Goal: Communication & Community: Participate in discussion

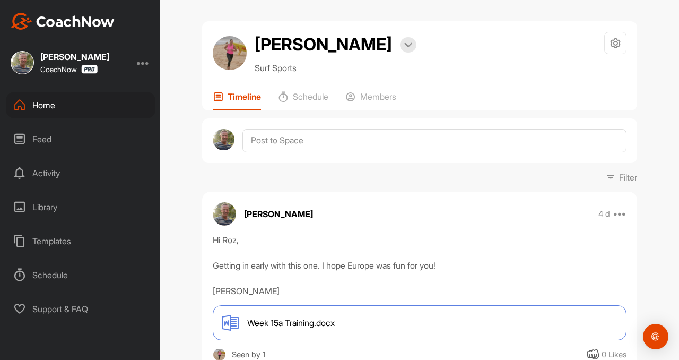
click at [40, 108] on div "Home" at bounding box center [81, 105] width 150 height 27
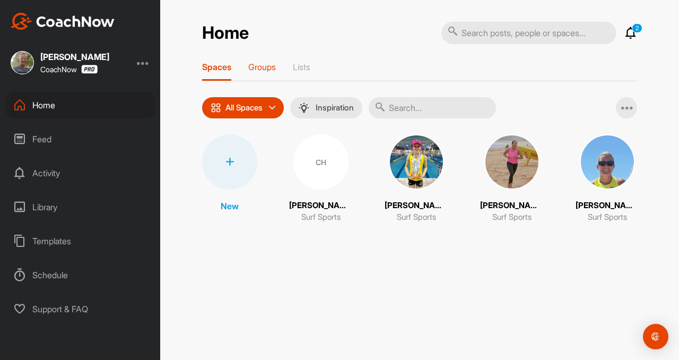
click at [274, 74] on div "Groups" at bounding box center [262, 71] width 28 height 19
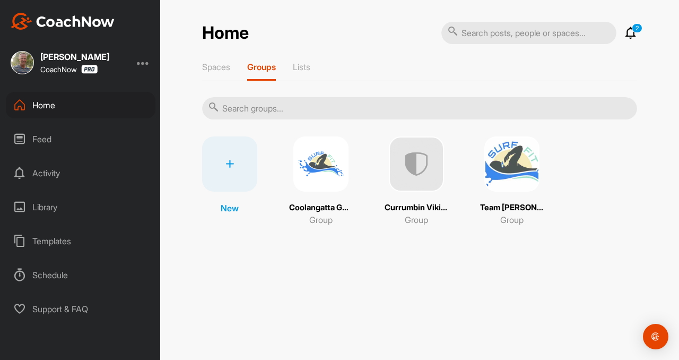
click at [511, 160] on img at bounding box center [511, 163] width 55 height 55
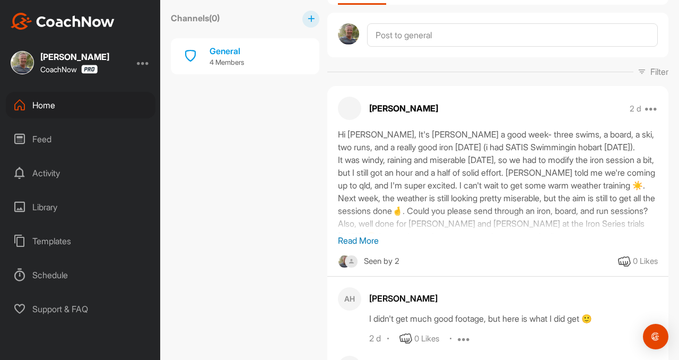
scroll to position [143, 0]
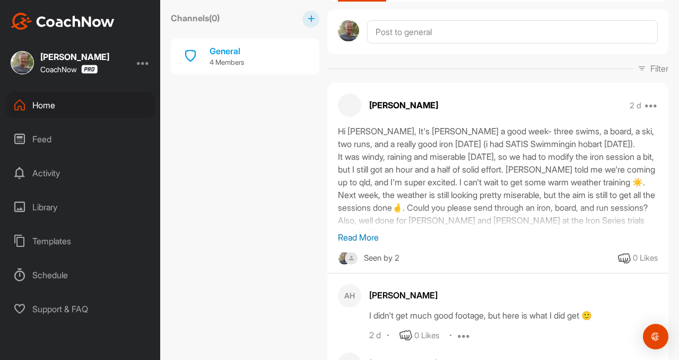
click at [369, 240] on p "Read More" at bounding box center [498, 237] width 320 height 13
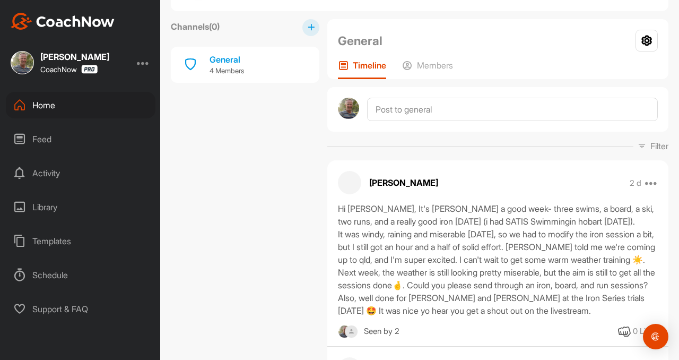
scroll to position [52, 0]
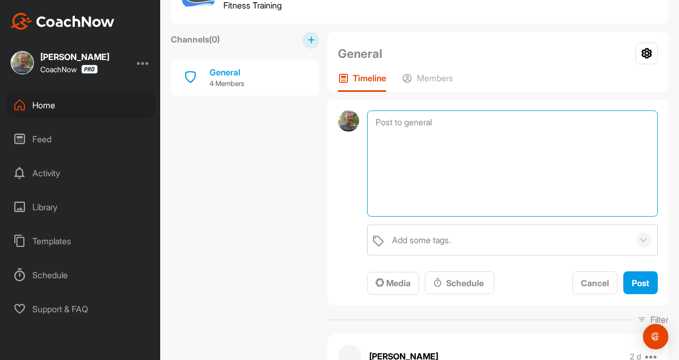
click at [409, 122] on textarea at bounding box center [512, 163] width 291 height 106
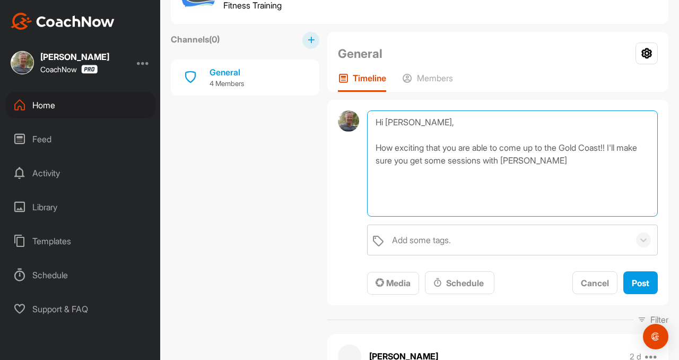
click at [575, 161] on textarea "Hi [PERSON_NAME], How exciting that you are able to come up to the Gold Coast!!…" at bounding box center [512, 163] width 291 height 106
click at [598, 161] on textarea "Hi [PERSON_NAME], How exciting that you are able to come up to the Gold Coast!!…" at bounding box center [512, 163] width 291 height 106
click at [435, 174] on textarea "Hi [PERSON_NAME], How exciting that you are able to come up to the Gold Coast!!…" at bounding box center [512, 163] width 291 height 106
click at [543, 176] on textarea "Hi [PERSON_NAME], How exciting that you are able to come up to the Gold Coast!!…" at bounding box center [512, 163] width 291 height 106
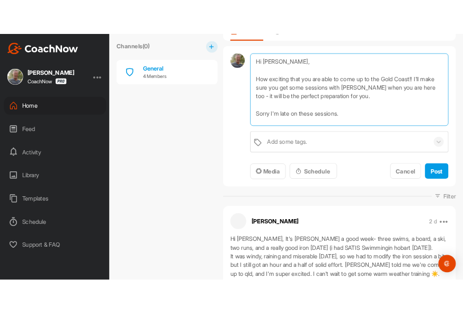
scroll to position [132, 0]
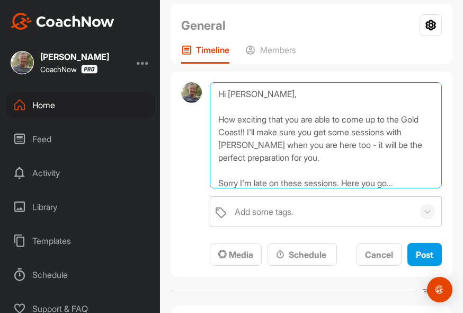
type textarea "Hi [PERSON_NAME], How exciting that you are able to come up to the Gold Coast!!…"
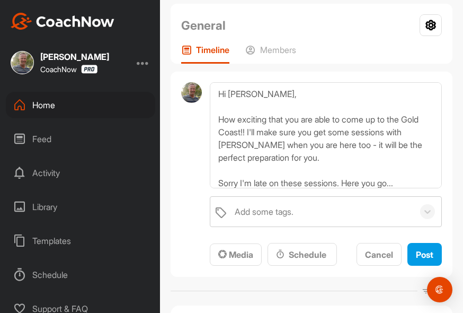
click at [47, 101] on div "Home" at bounding box center [81, 105] width 150 height 27
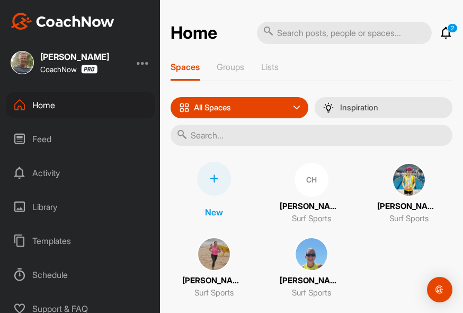
click at [319, 250] on img at bounding box center [312, 254] width 34 height 34
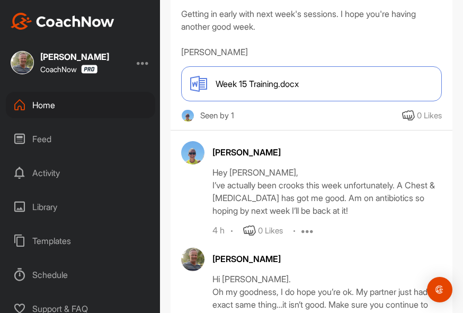
scroll to position [261, 0]
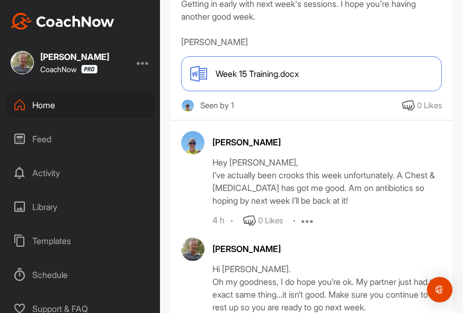
click at [272, 71] on span "Week 15 Training.docx" at bounding box center [257, 73] width 83 height 13
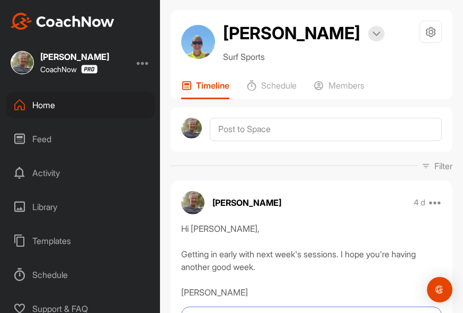
scroll to position [0, 0]
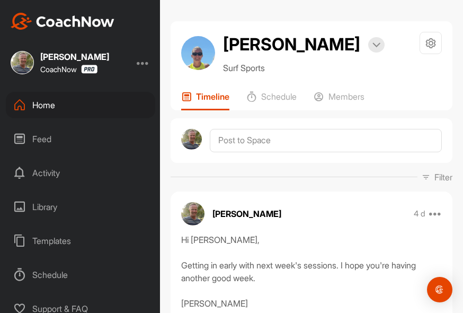
click at [43, 107] on div "Home" at bounding box center [81, 105] width 150 height 27
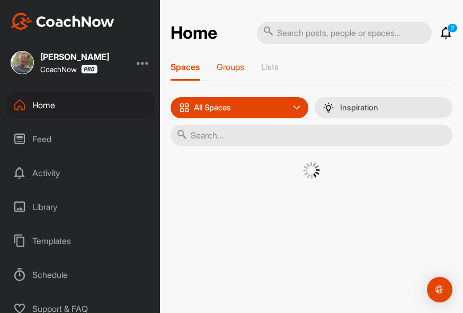
click at [239, 71] on p "Groups" at bounding box center [231, 67] width 28 height 11
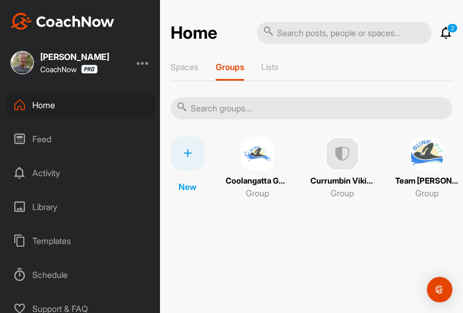
click at [412, 151] on img at bounding box center [427, 154] width 34 height 34
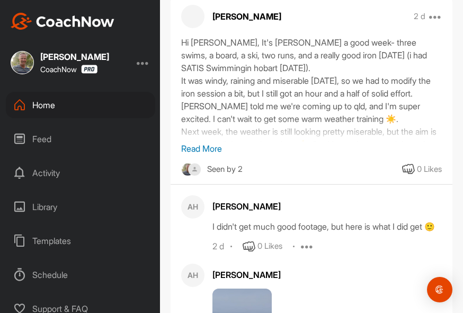
scroll to position [288, 0]
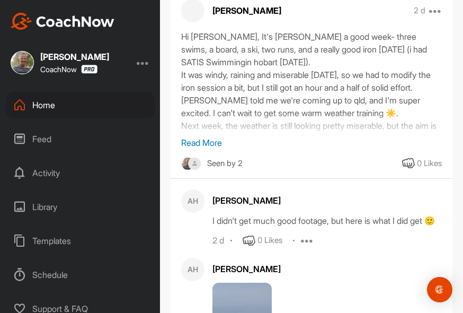
click at [203, 143] on p "Read More" at bounding box center [311, 142] width 261 height 13
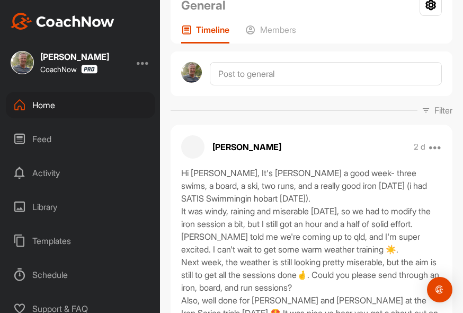
scroll to position [148, 0]
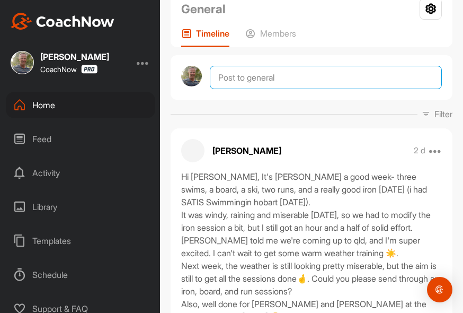
click at [270, 80] on textarea at bounding box center [326, 77] width 232 height 23
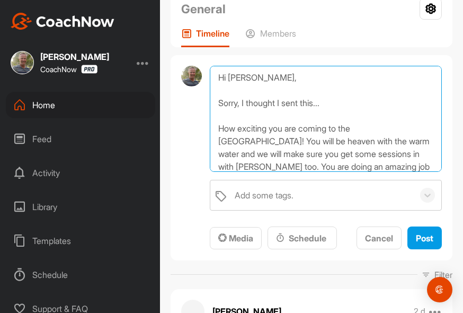
scroll to position [13, 0]
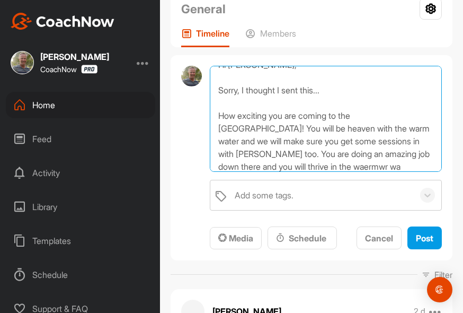
click at [258, 168] on textarea "Hi [PERSON_NAME], Sorry, I thought I sent this... How exciting you are coming t…" at bounding box center [326, 119] width 232 height 106
click at [272, 168] on textarea "Hi [PERSON_NAME], Sorry, I thought I sent this... How exciting you are coming t…" at bounding box center [326, 119] width 232 height 106
click at [312, 169] on textarea "Hi [PERSON_NAME], Sorry, I thought I sent this... How exciting you are coming t…" at bounding box center [326, 119] width 232 height 106
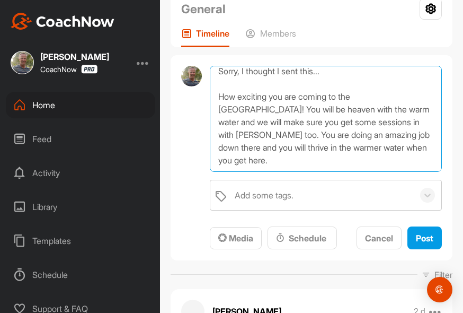
scroll to position [10, 0]
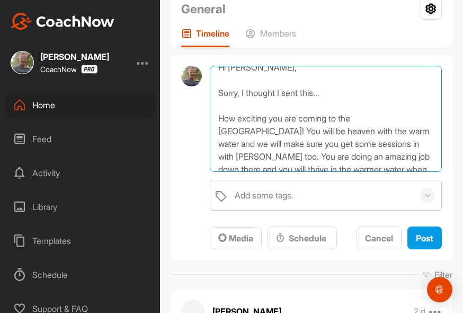
click at [243, 90] on textarea "Hi [PERSON_NAME], Sorry, I thought I sent this... How exciting you are coming t…" at bounding box center [326, 119] width 232 height 106
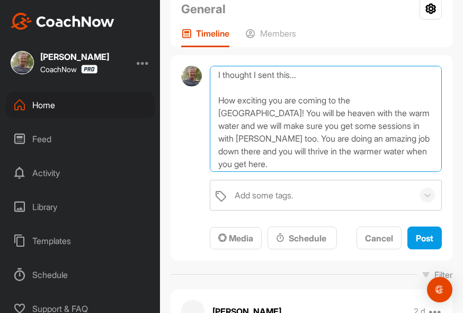
scroll to position [44, 0]
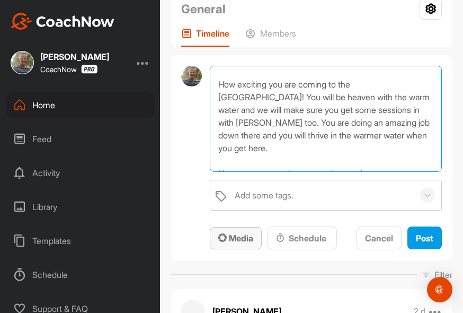
type textarea "Hi [PERSON_NAME], I thought I sent this... How exciting you are coming to the […"
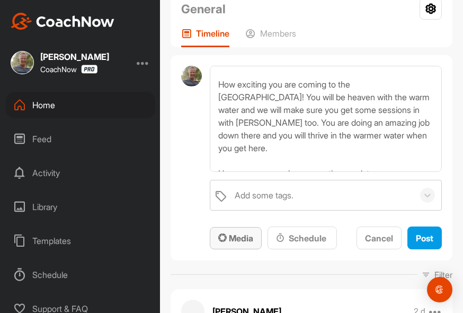
click at [244, 235] on span "Media" at bounding box center [235, 238] width 35 height 11
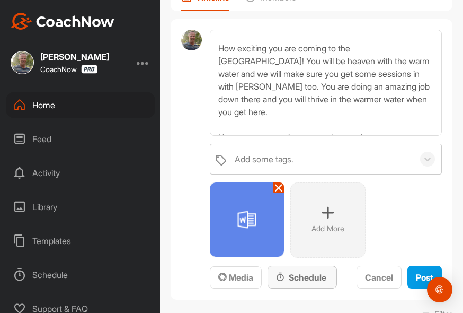
scroll to position [192, 0]
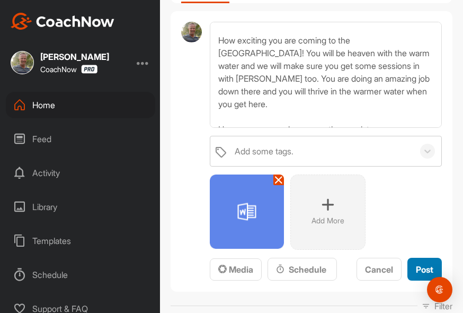
click at [423, 266] on span "Post" at bounding box center [424, 269] width 17 height 11
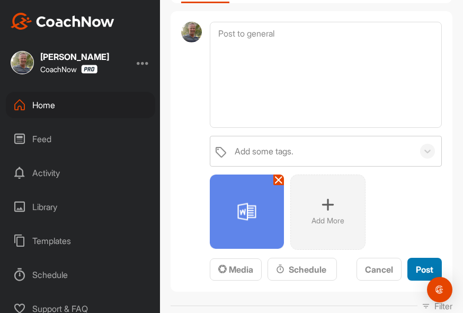
scroll to position [0, 0]
